Goal: Information Seeking & Learning: Find specific fact

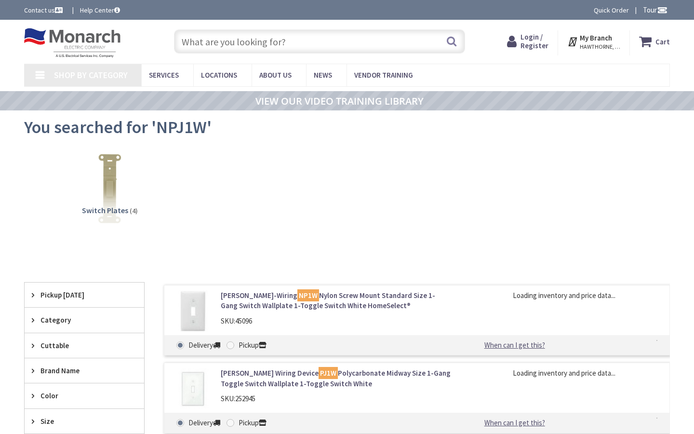
type input "RCTA8473, [STREET_ADDRESS][PERSON_NAME]"
